Goal: Transaction & Acquisition: Purchase product/service

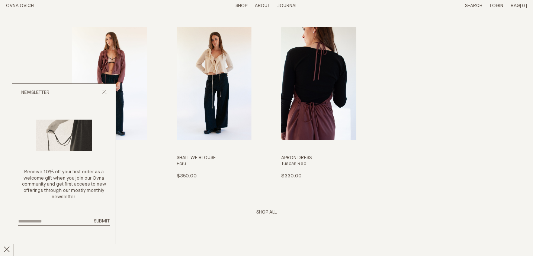
scroll to position [985, 0]
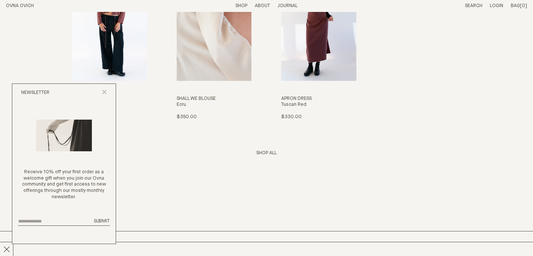
click at [227, 47] on img "Shall We Blouse" at bounding box center [214, 24] width 75 height 113
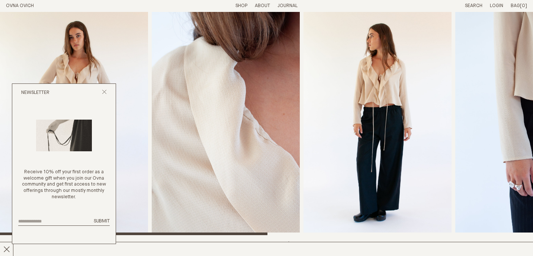
click at [237, 5] on link "Shop" at bounding box center [242, 5] width 12 height 5
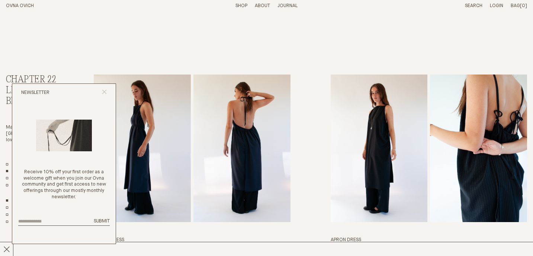
click at [103, 91] on line "Close popup" at bounding box center [104, 92] width 4 height 4
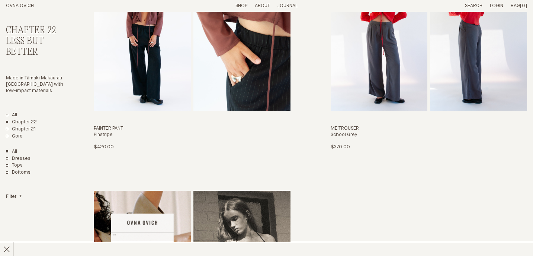
scroll to position [1451, 0]
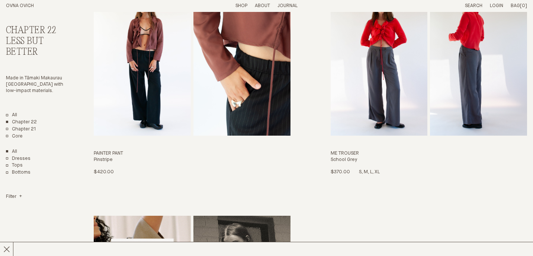
click at [390, 86] on img "Me Trouser" at bounding box center [379, 61] width 97 height 147
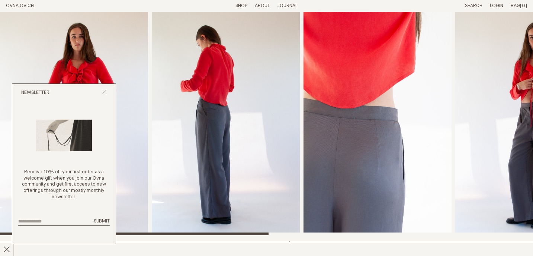
click at [104, 93] on icon "Close popup" at bounding box center [104, 91] width 5 height 5
